Goal: Connect with others: Connect with others

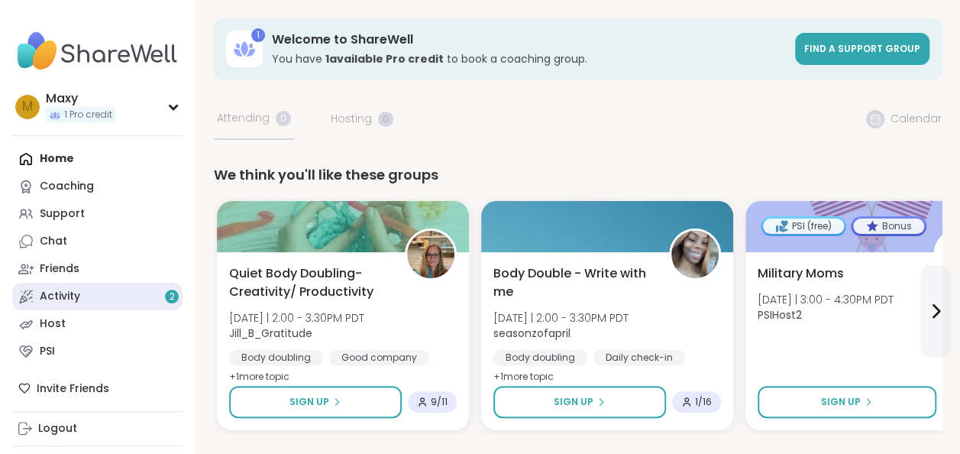
scroll to position [56, 0]
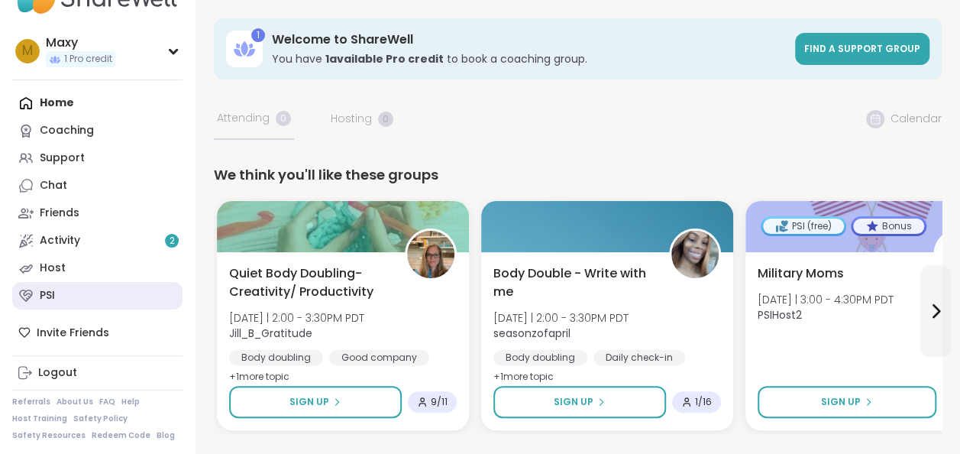
click at [108, 295] on link "PSI" at bounding box center [97, 295] width 170 height 27
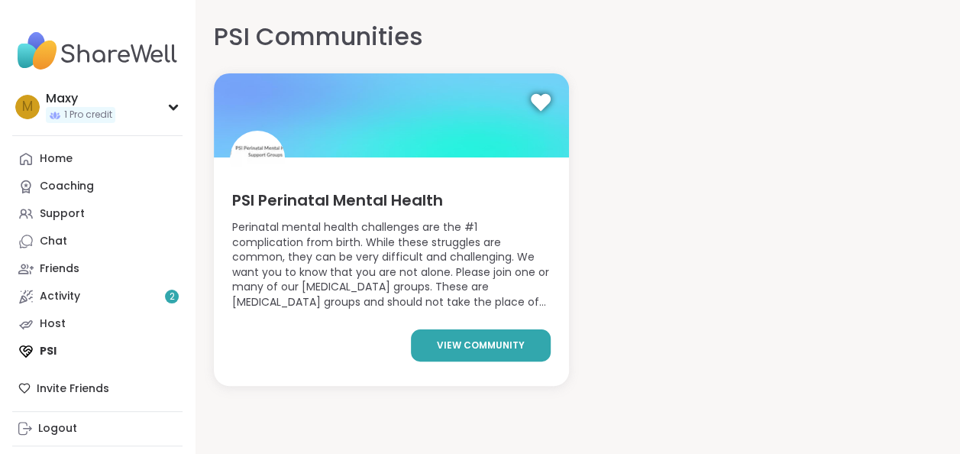
click at [441, 349] on span "view community" at bounding box center [481, 345] width 88 height 14
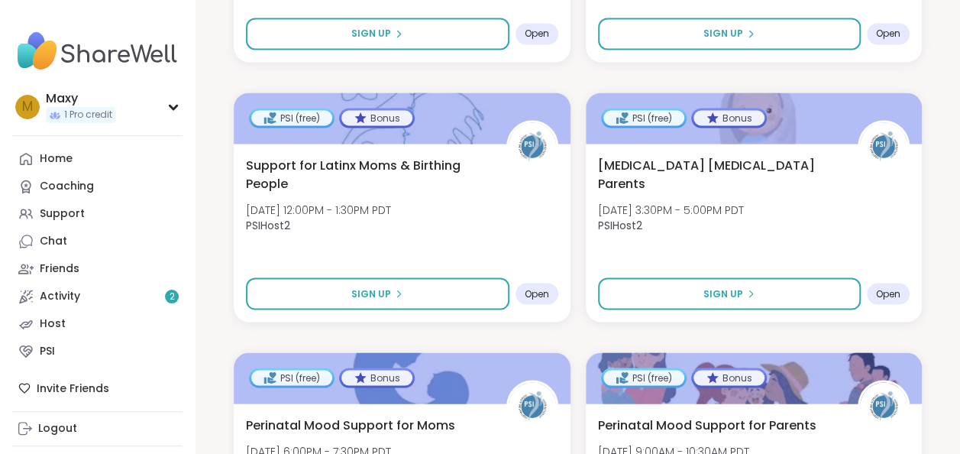
scroll to position [1360, 0]
click at [77, 215] on div "Support" at bounding box center [62, 213] width 45 height 15
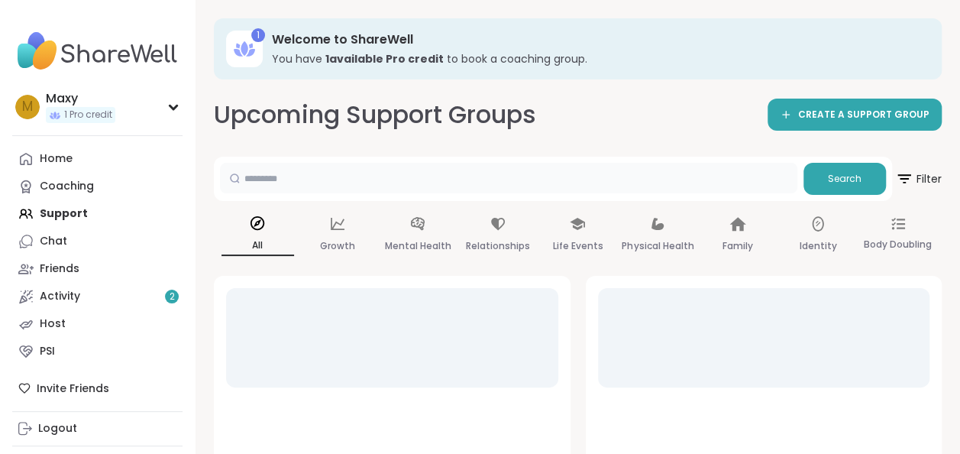
click at [290, 178] on input "text" at bounding box center [508, 178] width 577 height 31
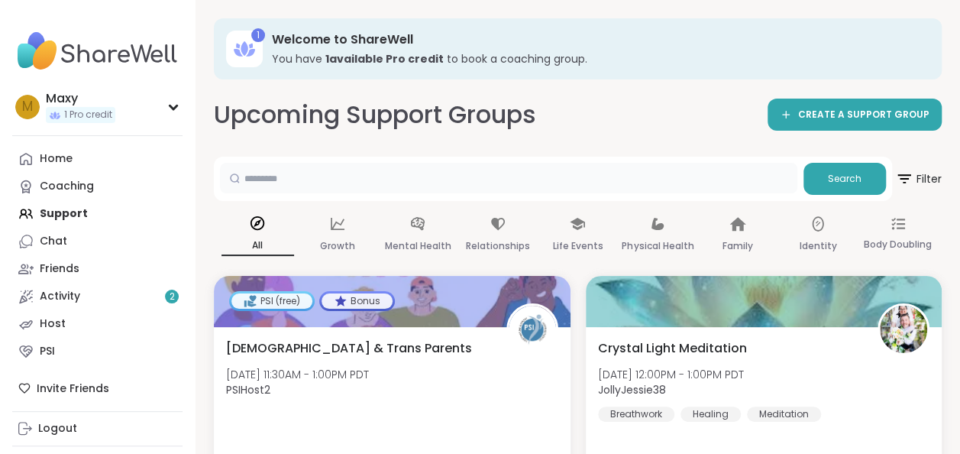
click at [290, 178] on input "text" at bounding box center [508, 178] width 577 height 31
type input "********"
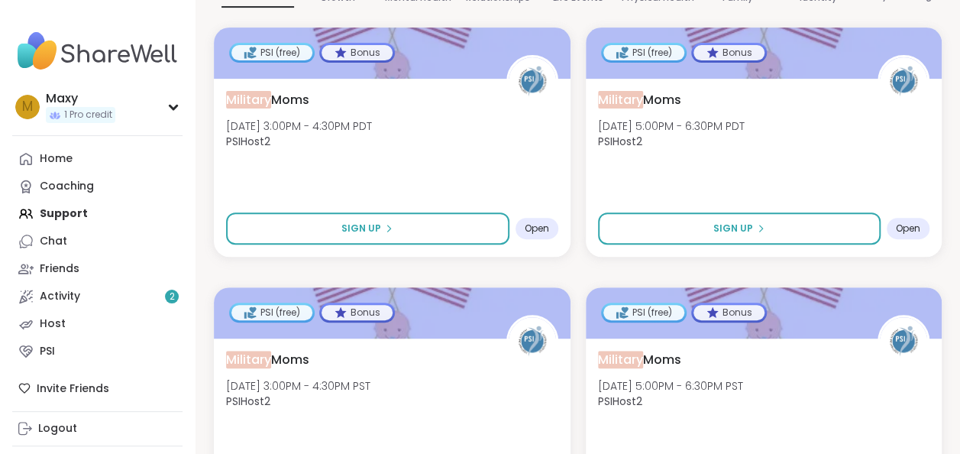
scroll to position [203, 0]
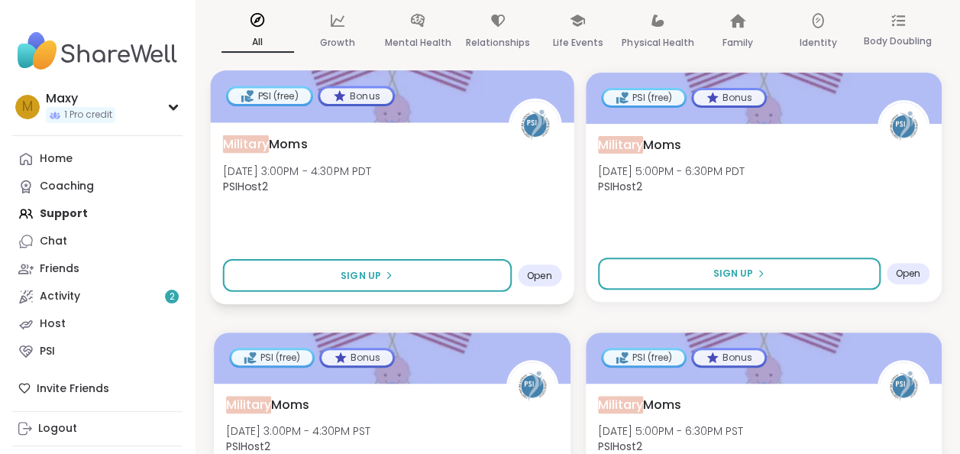
click at [542, 283] on div "Open" at bounding box center [540, 275] width 44 height 22
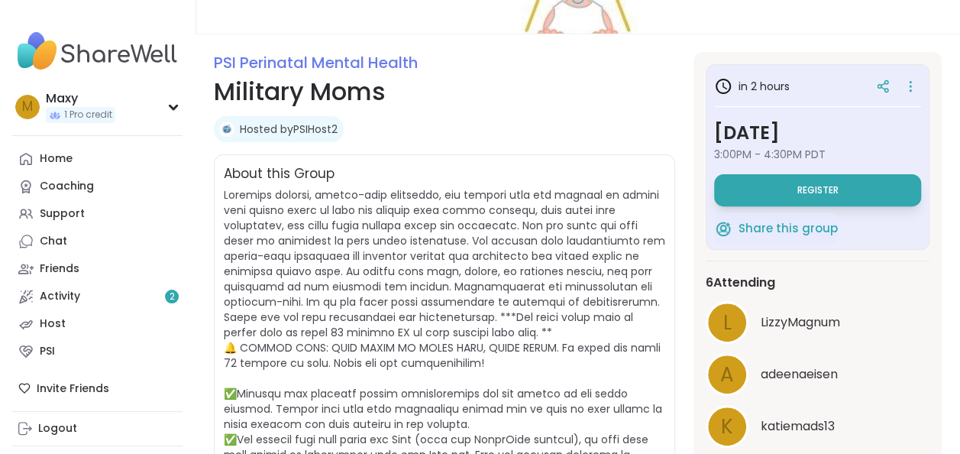
scroll to position [160, 0]
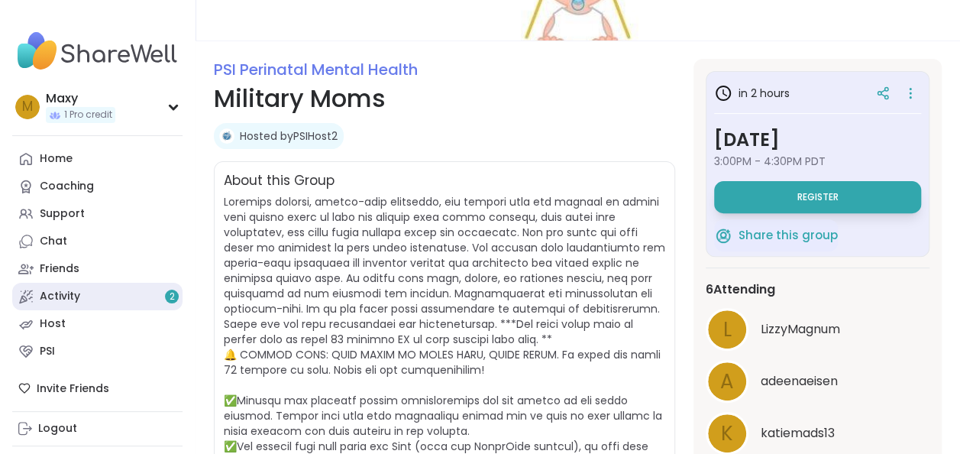
click at [147, 288] on link "Activity 2" at bounding box center [97, 296] width 170 height 27
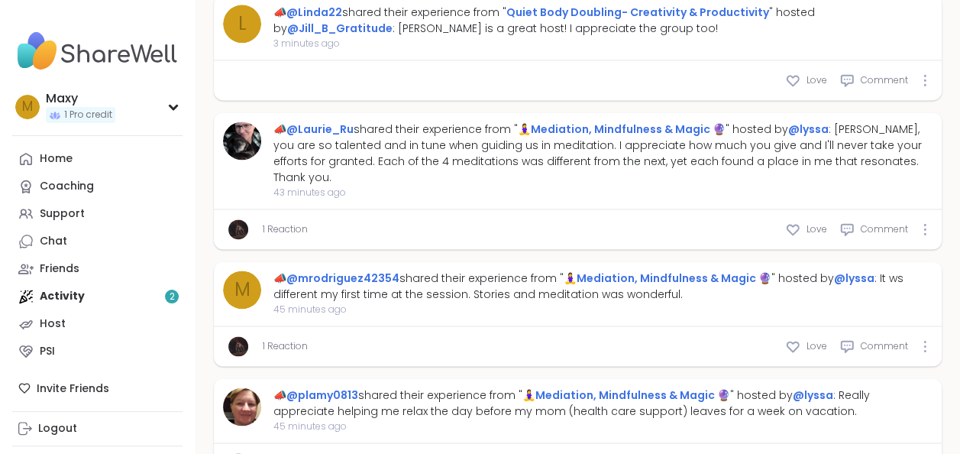
scroll to position [987, 0]
click at [634, 270] on link "🧘‍♀️Mediation, Mindfulness & Magic 🔮" at bounding box center [668, 277] width 208 height 15
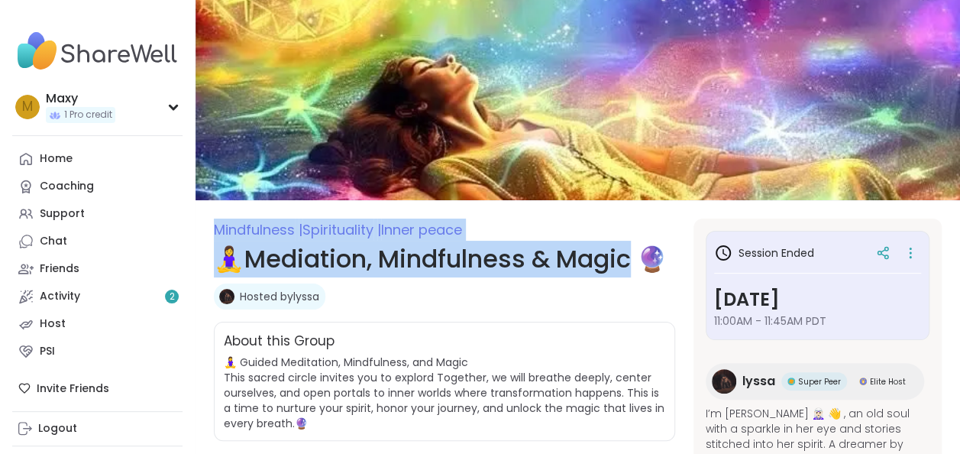
drag, startPoint x: 634, startPoint y: 263, endPoint x: 611, endPoint y: 133, distance: 132.6
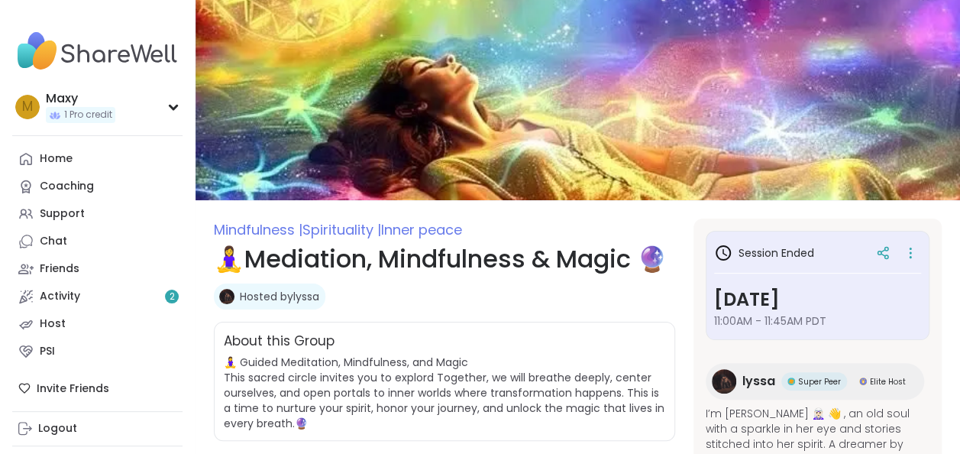
click at [626, 309] on div "Hosted by lyssa" at bounding box center [444, 296] width 461 height 26
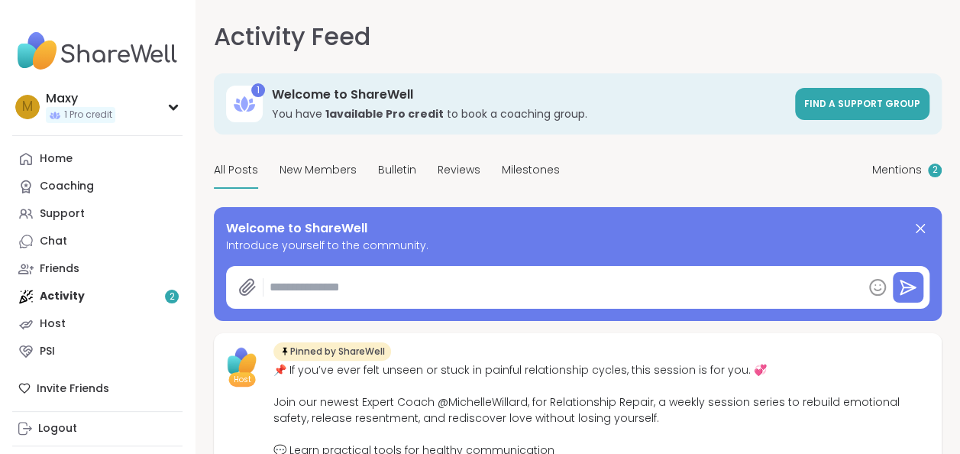
type textarea "*"
click at [822, 108] on span "Find a support group" at bounding box center [862, 103] width 116 height 13
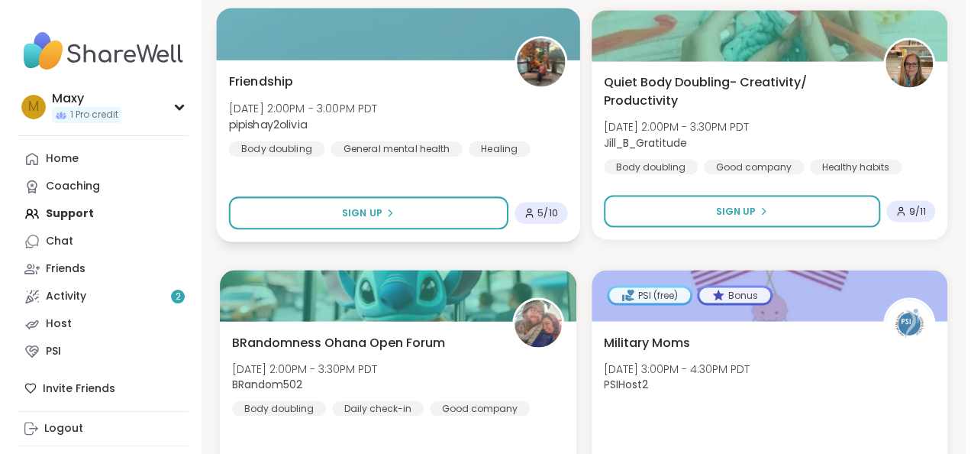
scroll to position [1248, 0]
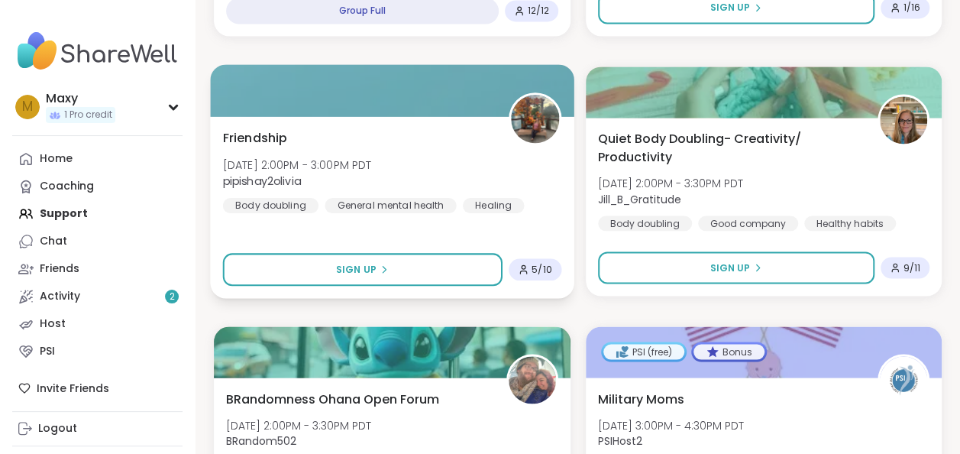
click at [532, 261] on div "5 / 10" at bounding box center [534, 269] width 53 height 22
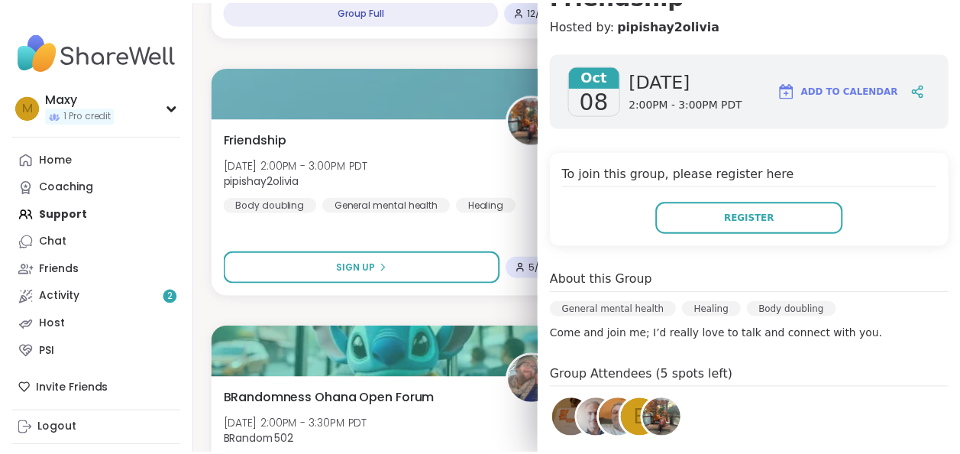
scroll to position [342, 0]
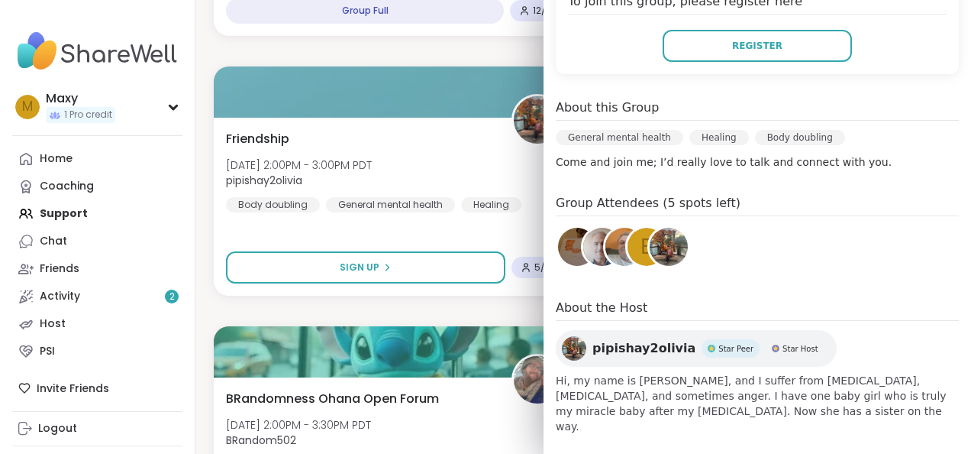
click at [583, 253] on img at bounding box center [602, 247] width 38 height 38
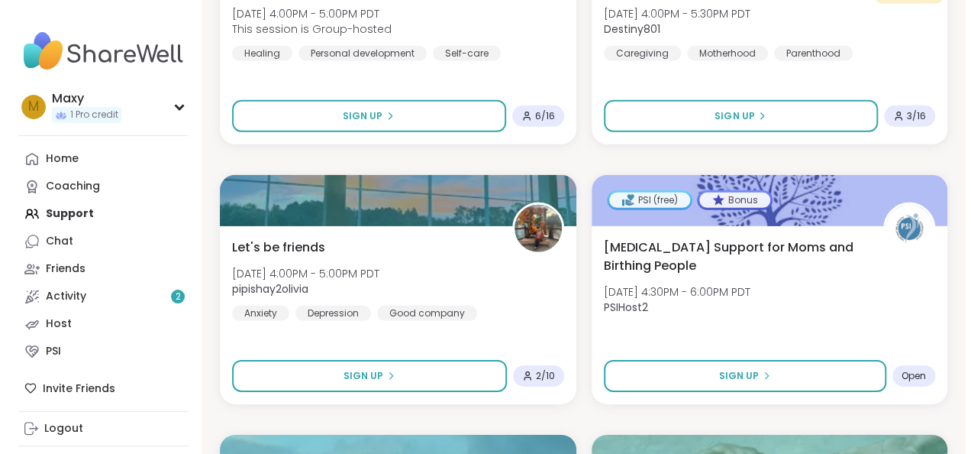
scroll to position [2180, 0]
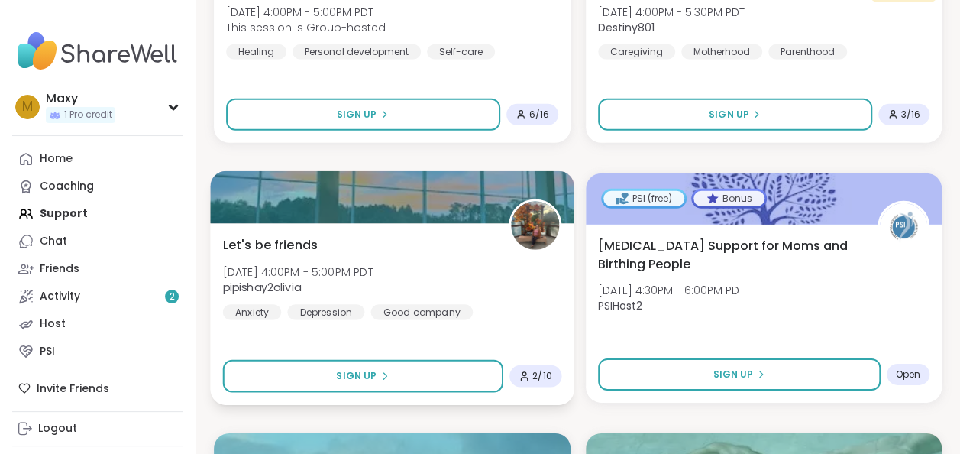
click at [530, 373] on div "2 / 10" at bounding box center [536, 376] width 34 height 12
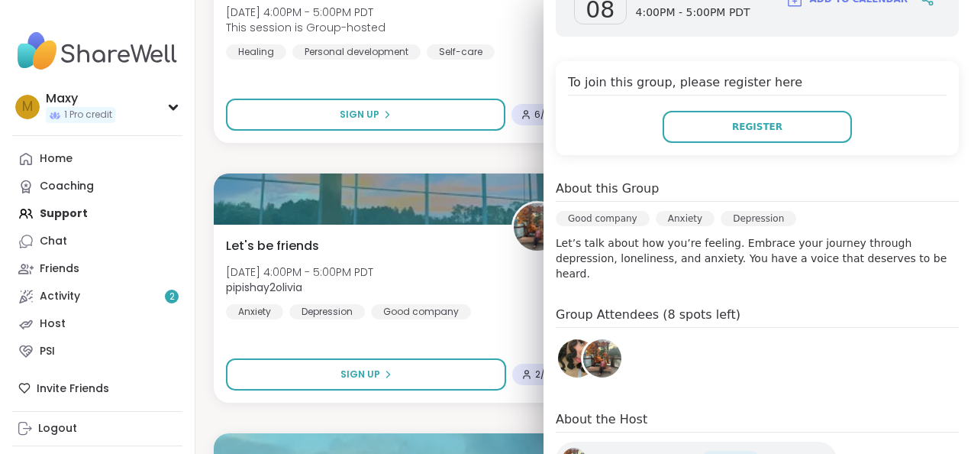
scroll to position [357, 0]
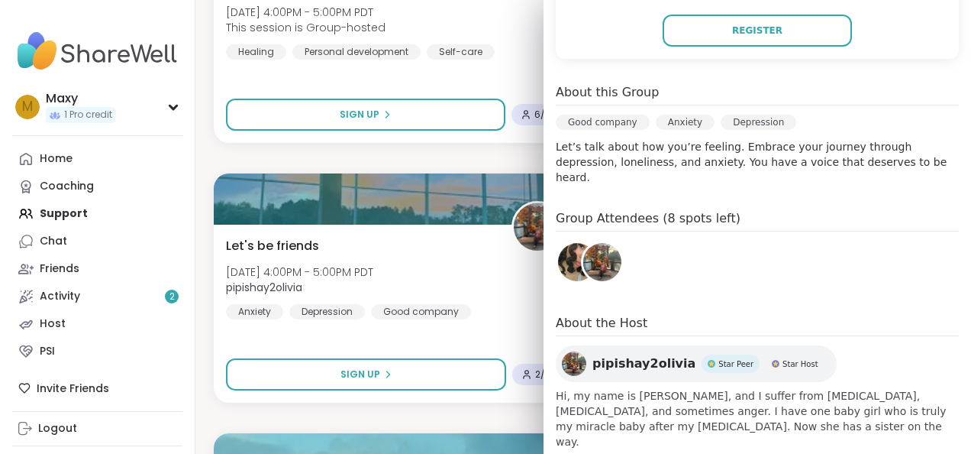
click at [593, 354] on span "pipishay2olivia" at bounding box center [644, 363] width 103 height 18
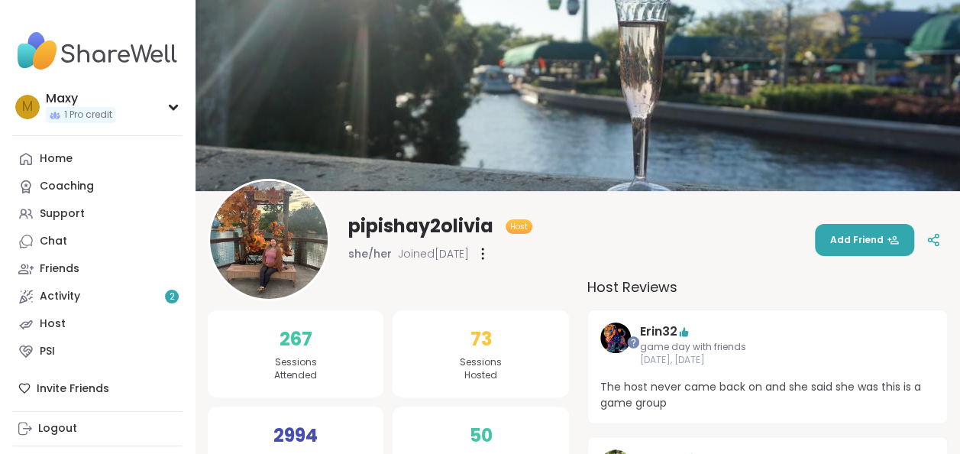
click at [285, 260] on img at bounding box center [269, 240] width 118 height 118
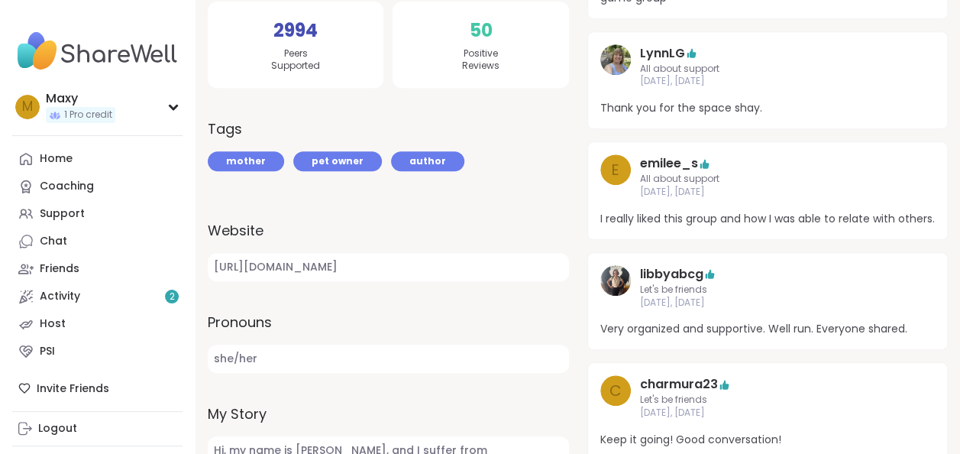
scroll to position [363, 0]
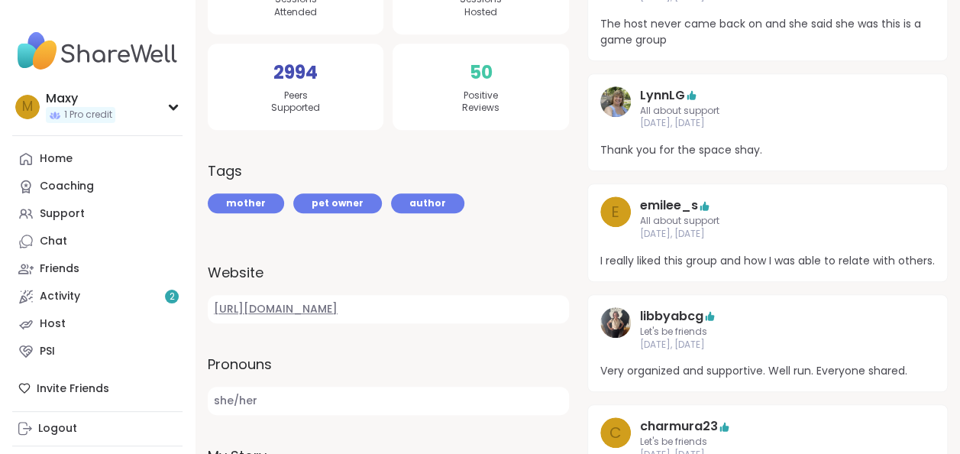
click at [286, 323] on link "https://www.amazon.com/Pain-suffering-healing-over-came-ebook/dp/B0FR1WSF48/ref…" at bounding box center [388, 309] width 361 height 28
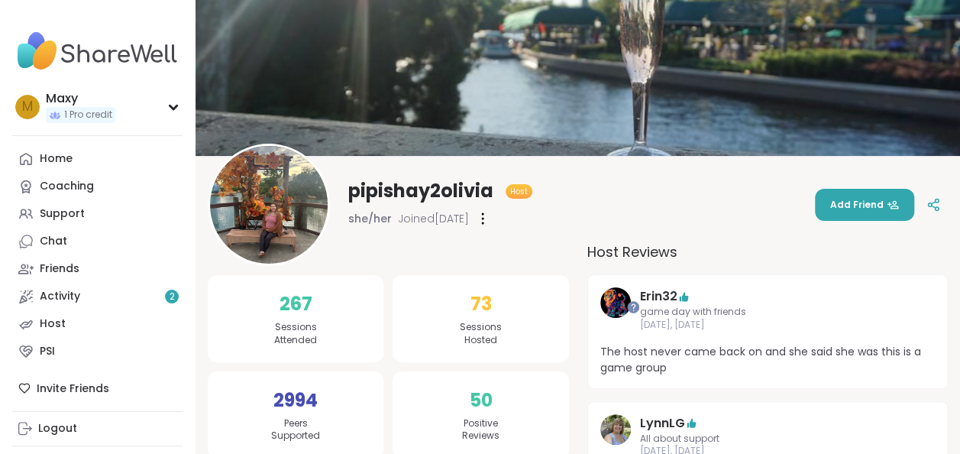
scroll to position [0, 0]
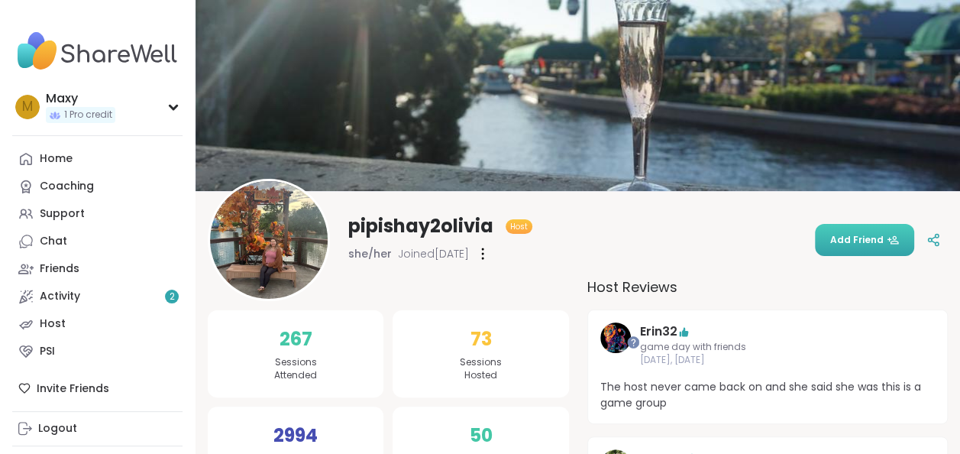
click at [842, 238] on span "Add Friend" at bounding box center [864, 240] width 69 height 14
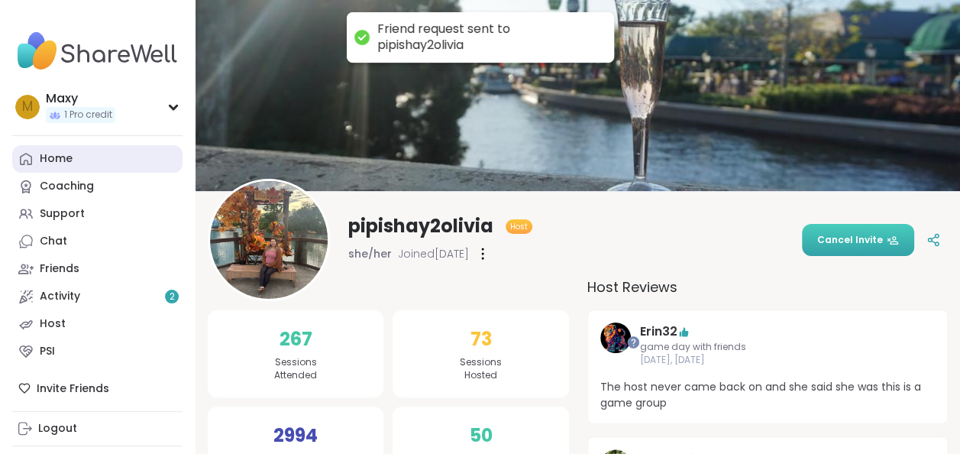
click at [61, 152] on div "Home" at bounding box center [56, 158] width 33 height 15
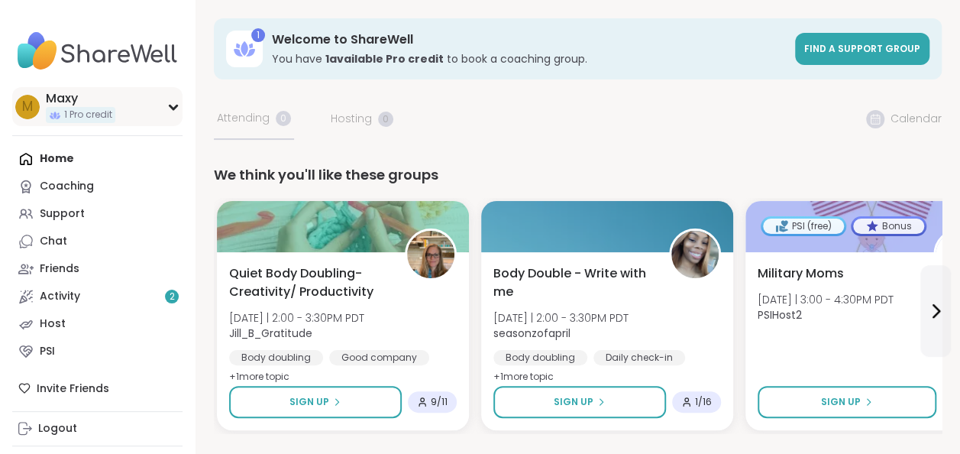
click at [40, 94] on div "M Maxy 1 Pro credit" at bounding box center [97, 106] width 170 height 39
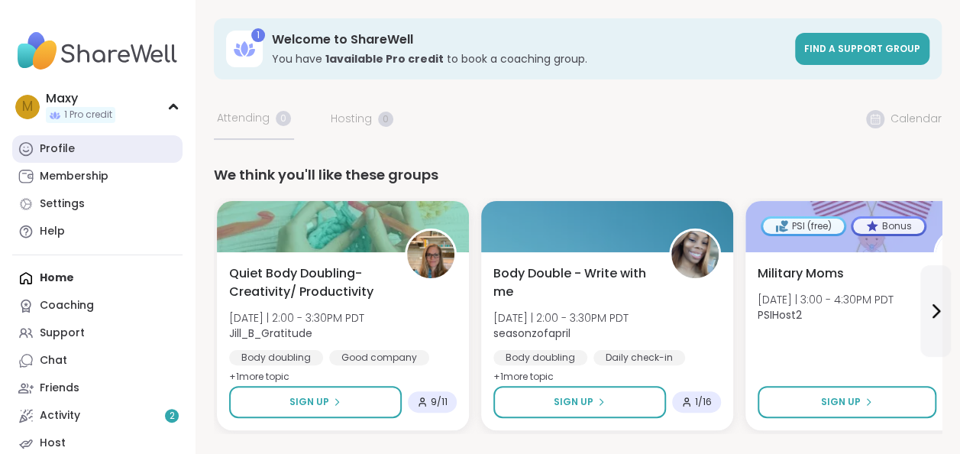
click at [46, 150] on div "Profile" at bounding box center [57, 148] width 35 height 15
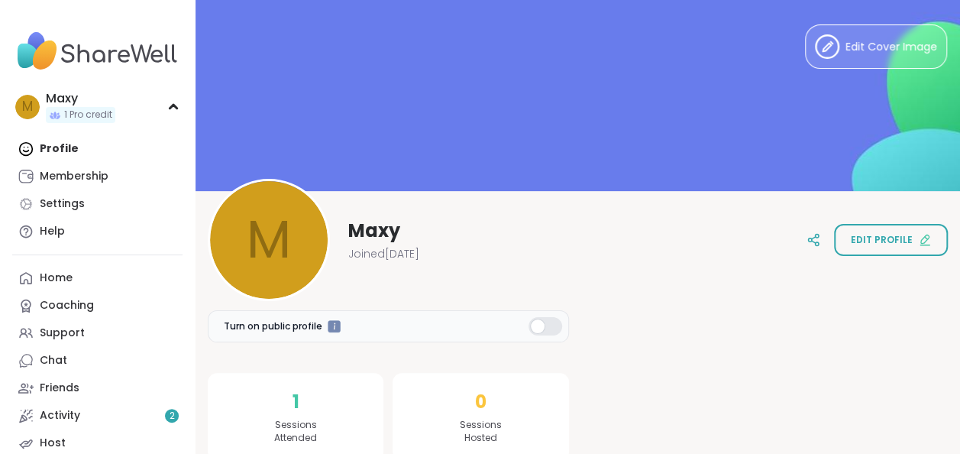
click at [55, 147] on div "Profile Membership Settings Help" at bounding box center [97, 190] width 170 height 110
